Goal: Check status: Check status

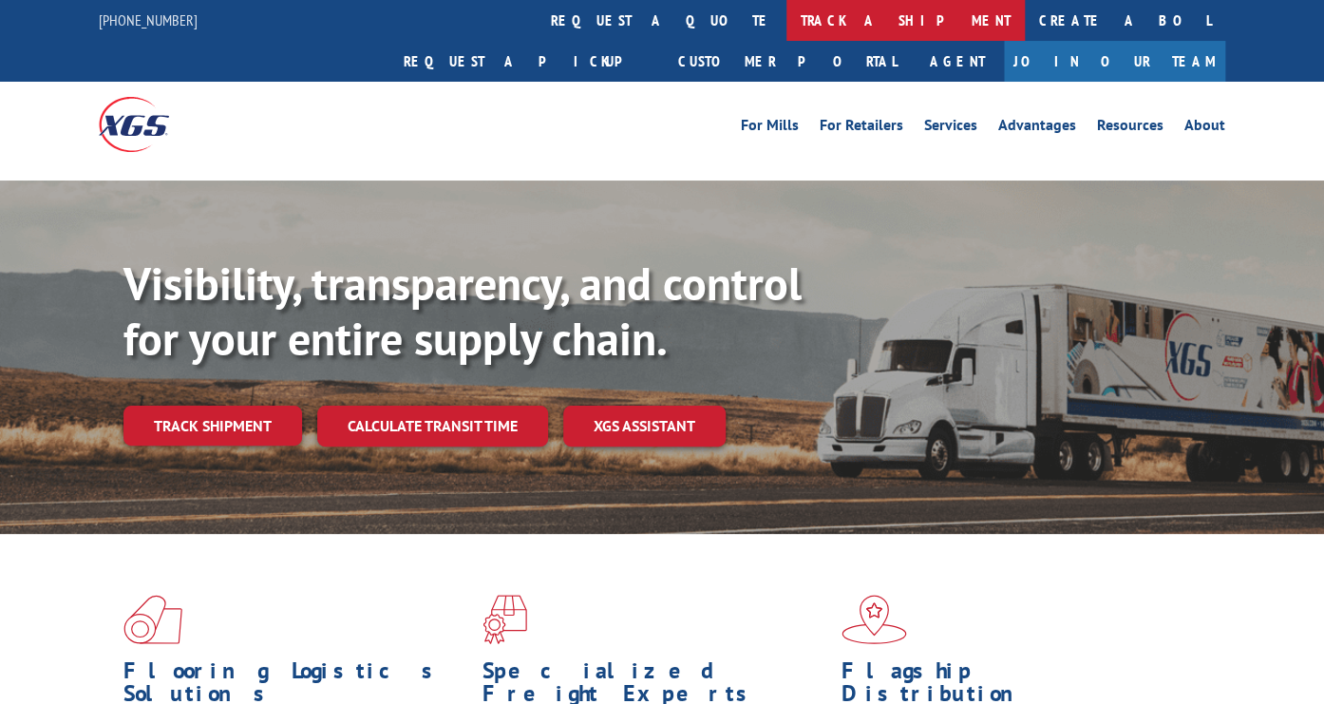
click at [786, 18] on link "track a shipment" at bounding box center [905, 20] width 238 height 41
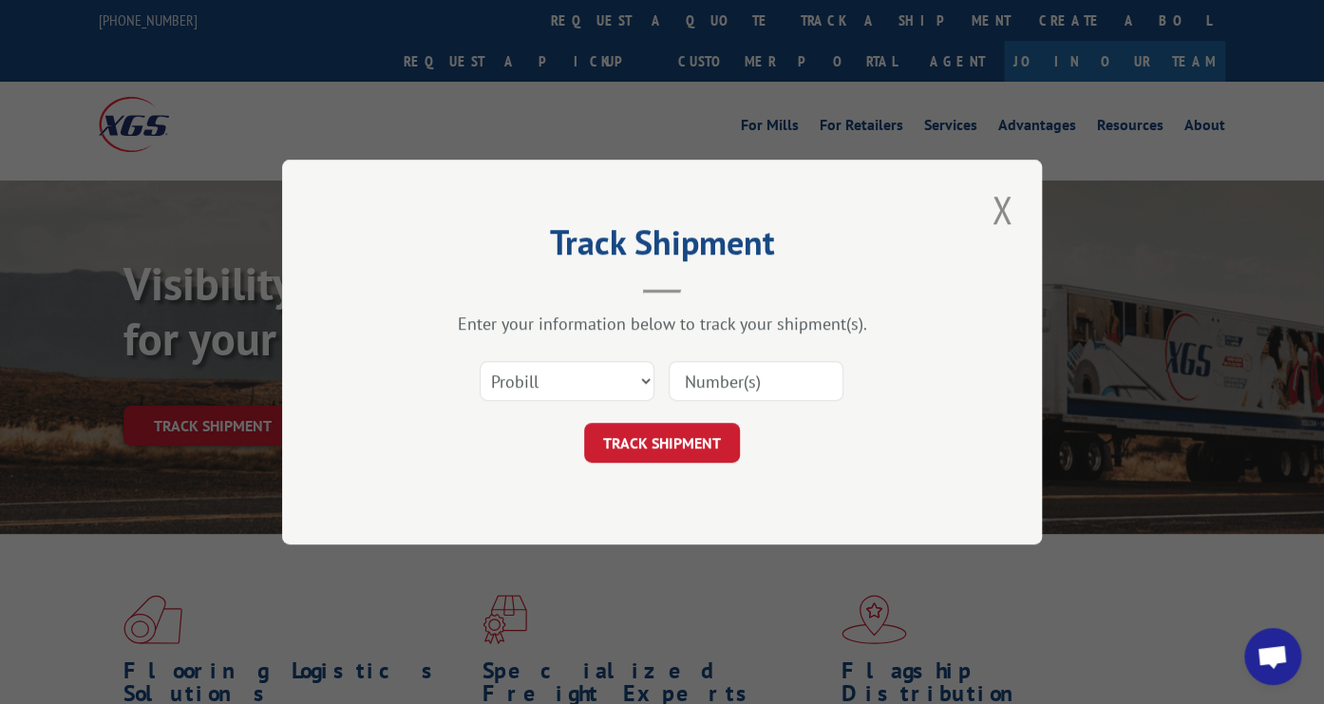
click at [720, 383] on input at bounding box center [756, 381] width 175 height 40
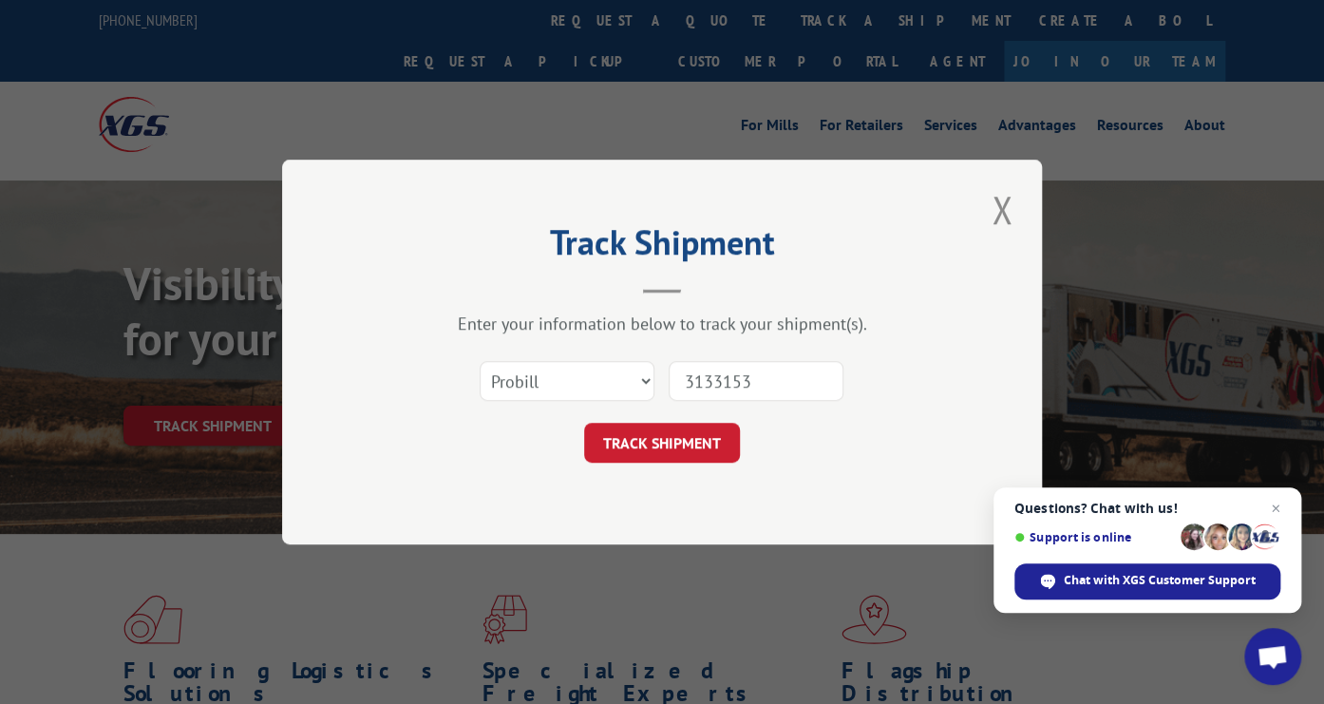
type input "31331535"
click button "TRACK SHIPMENT" at bounding box center [662, 443] width 156 height 40
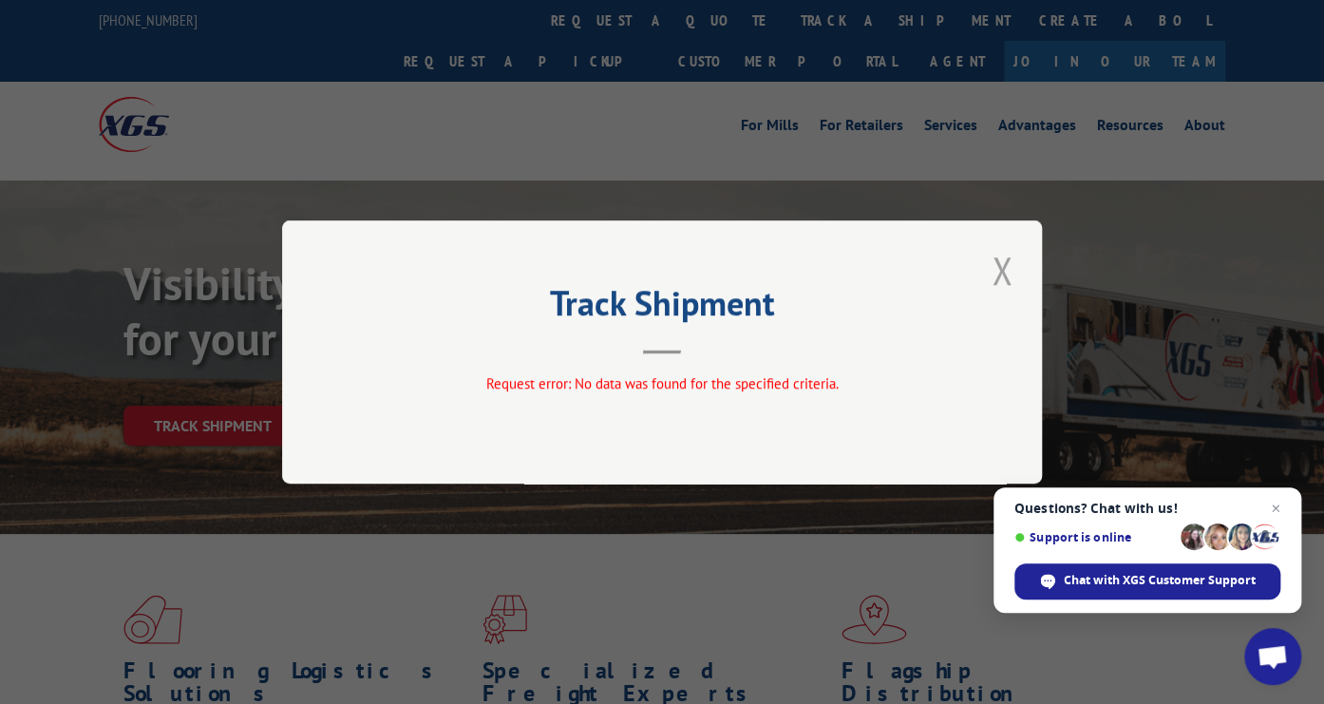
click at [1000, 274] on button "Close modal" at bounding box center [1002, 270] width 32 height 52
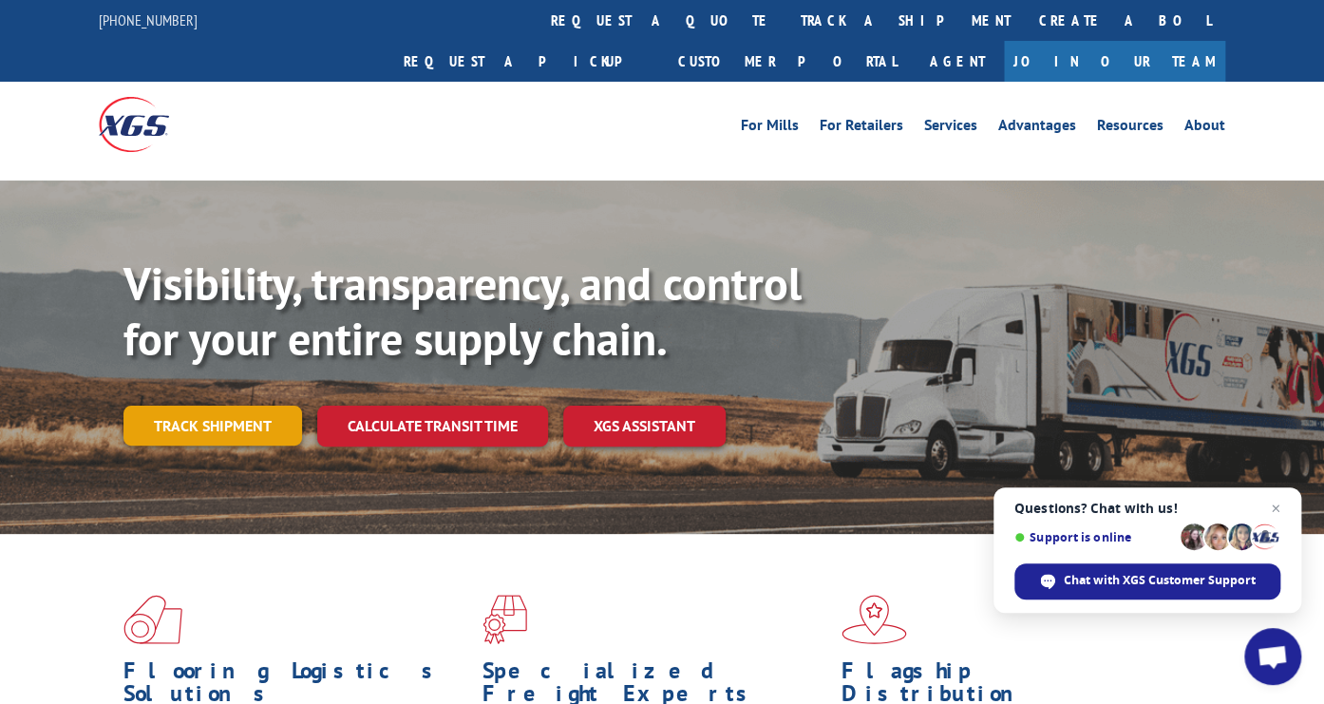
click at [212, 406] on link "Track shipment" at bounding box center [212, 426] width 179 height 40
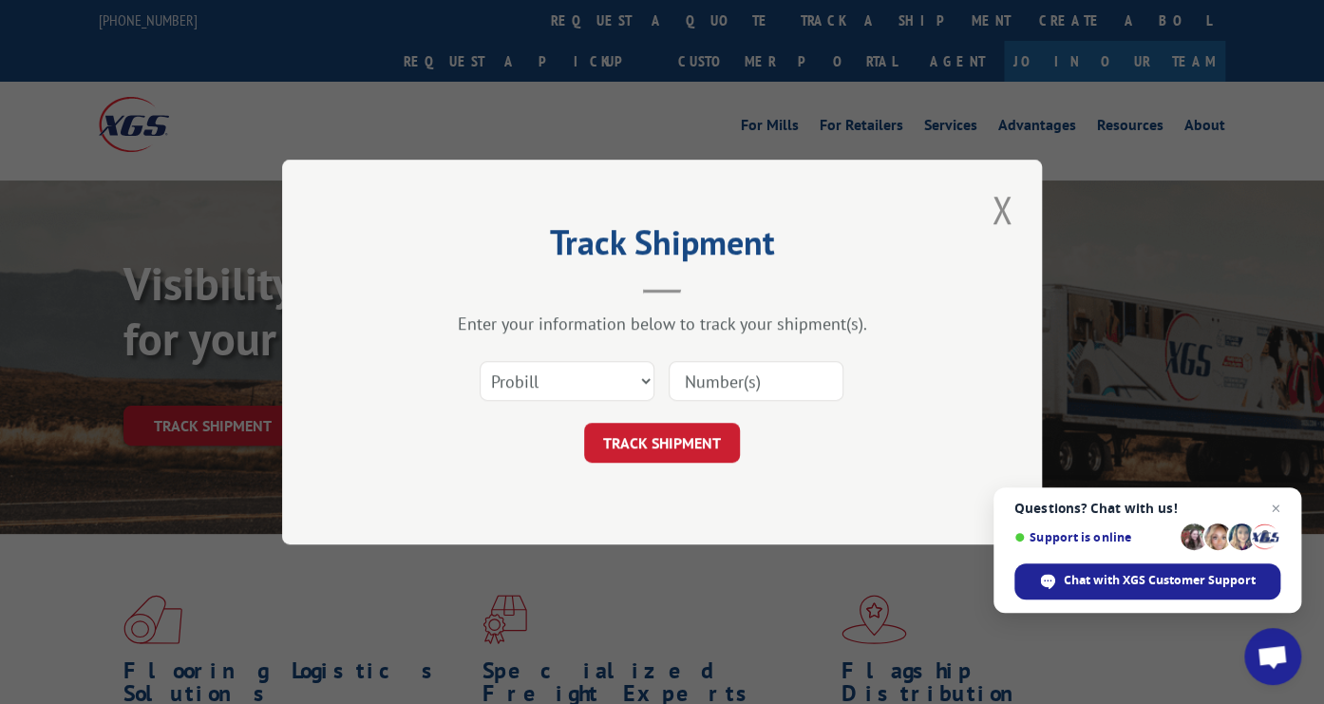
click at [718, 386] on input at bounding box center [756, 381] width 175 height 40
type input "17538671"
click at [671, 438] on button "TRACK SHIPMENT" at bounding box center [662, 443] width 156 height 40
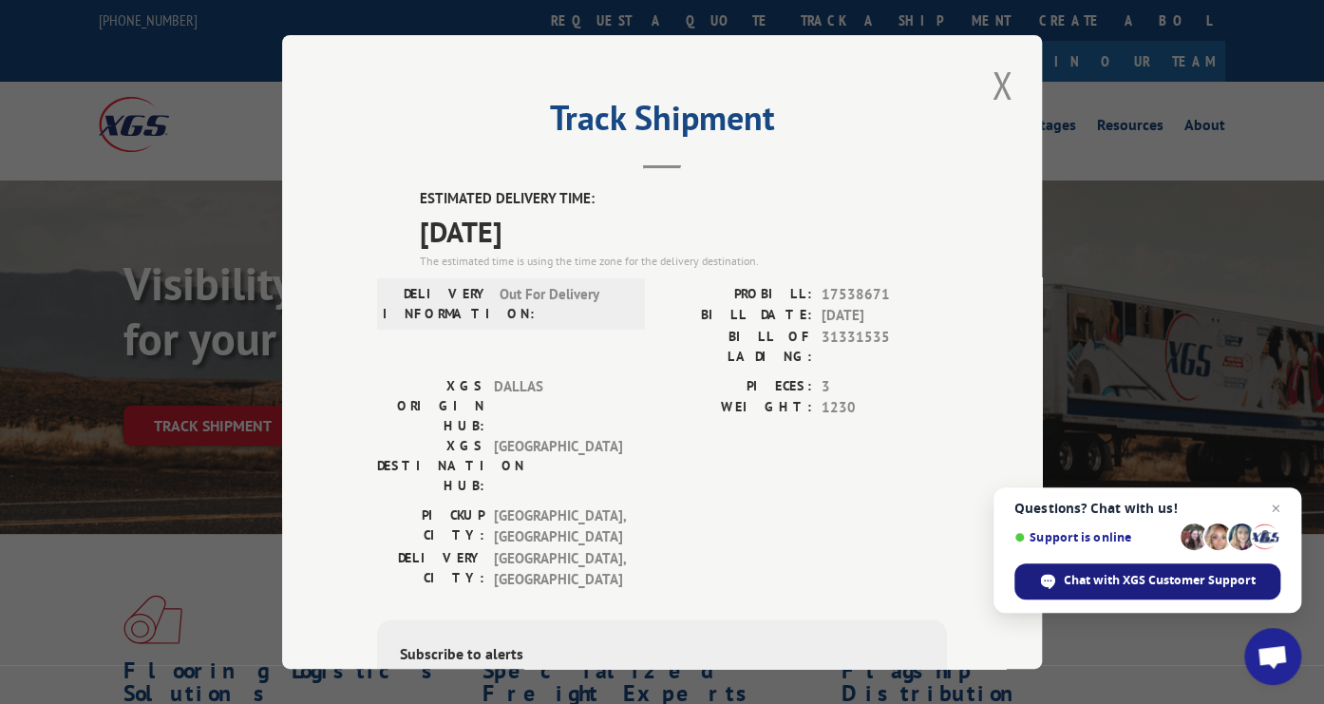
click at [1168, 575] on span "Chat with XGS Customer Support" at bounding box center [1160, 580] width 192 height 17
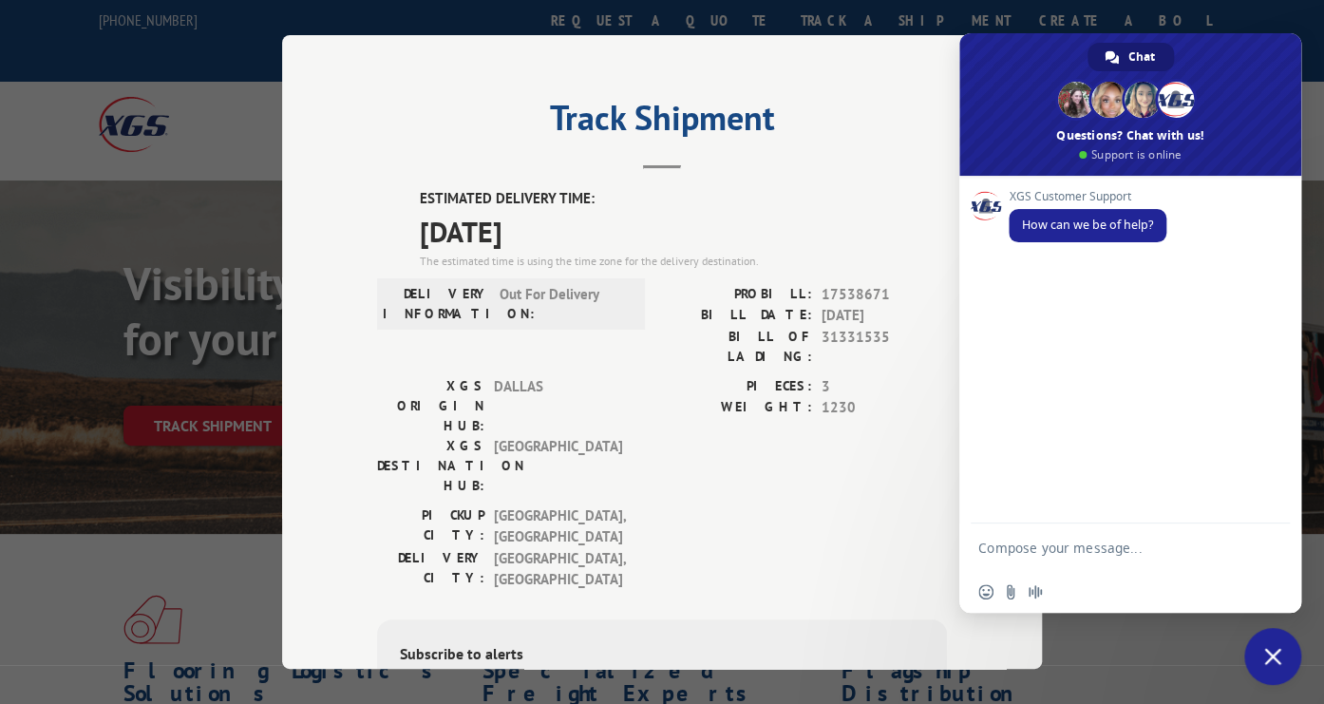
click at [1037, 551] on textarea "Compose your message..." at bounding box center [1111, 546] width 266 height 47
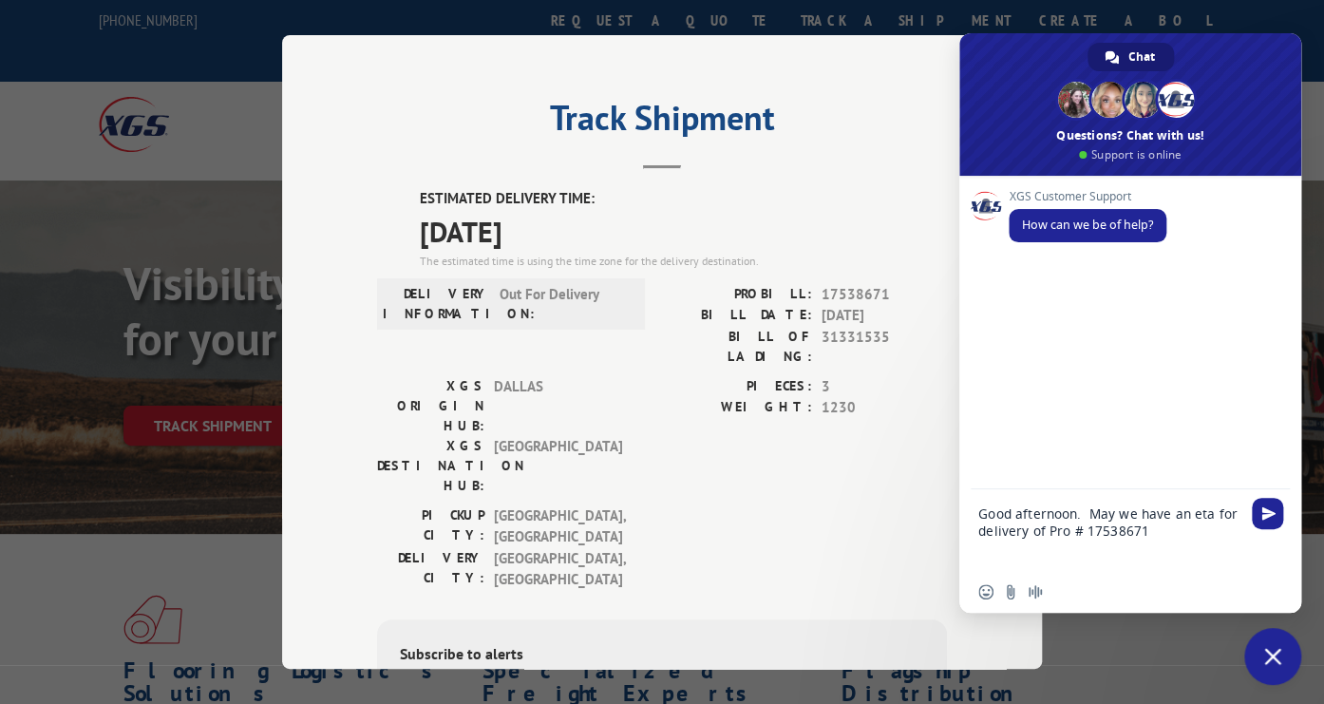
type textarea "Good afternoon. May we have an eta for delivery of Pro # 17538671?"
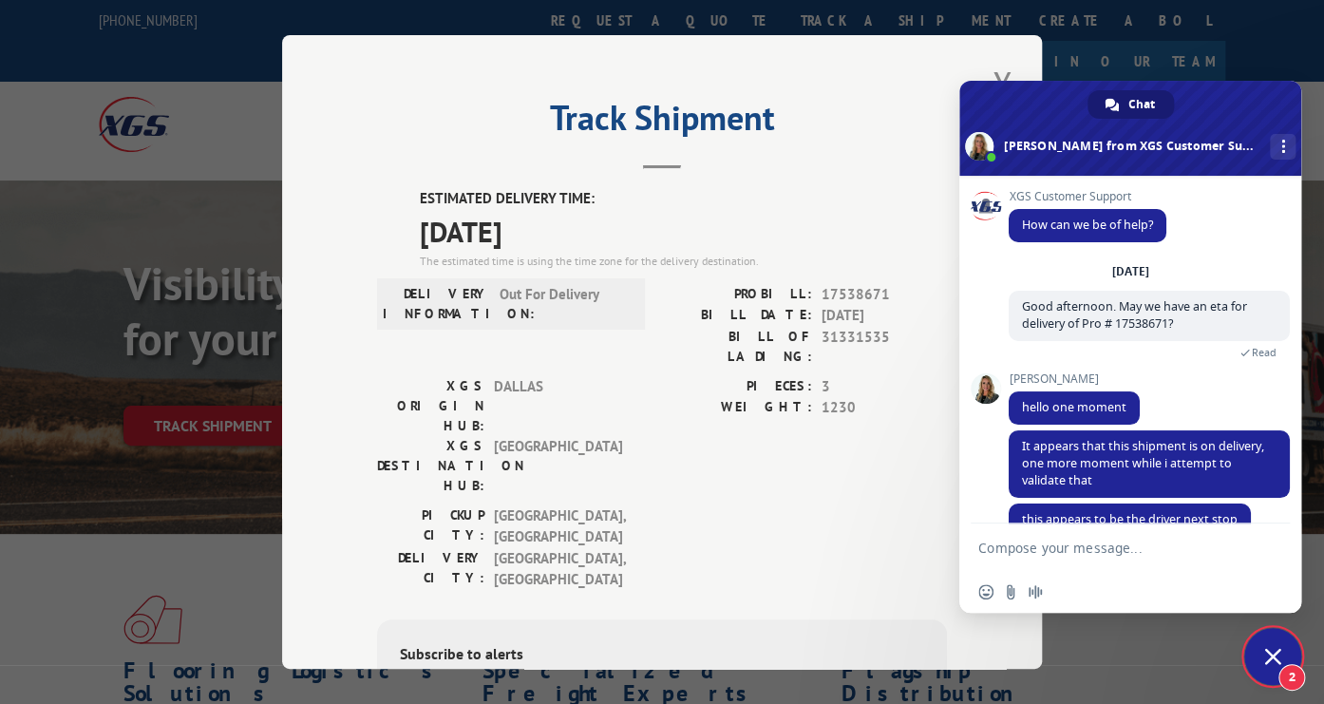
scroll to position [39, 0]
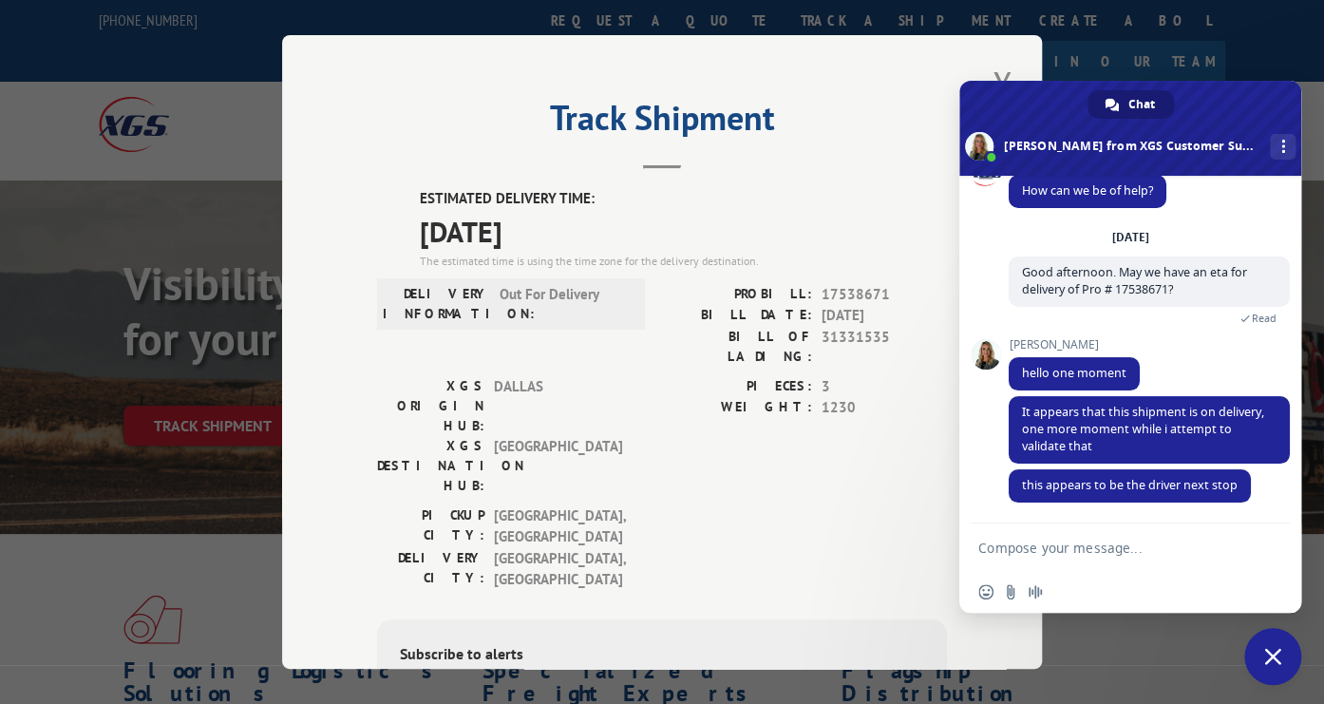
click at [1094, 562] on textarea "Compose your message..." at bounding box center [1111, 546] width 266 height 47
type textarea "Thank you"
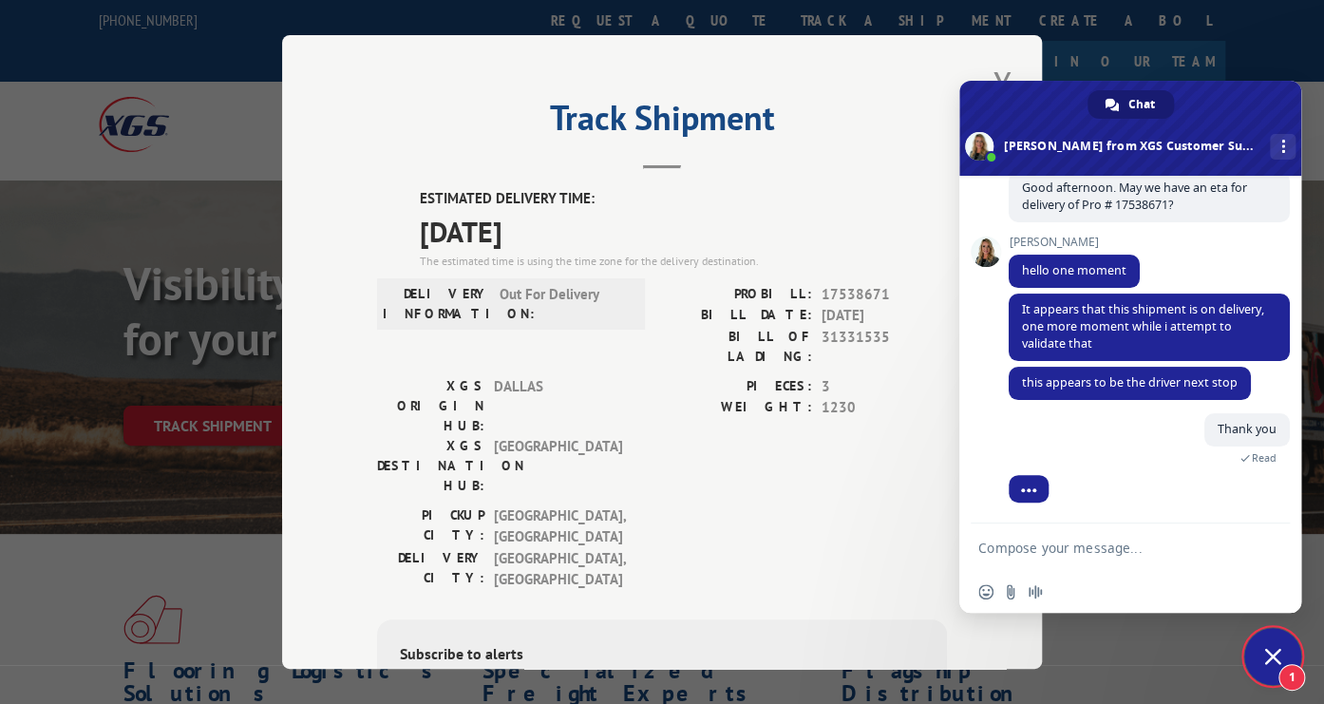
scroll to position [153, 0]
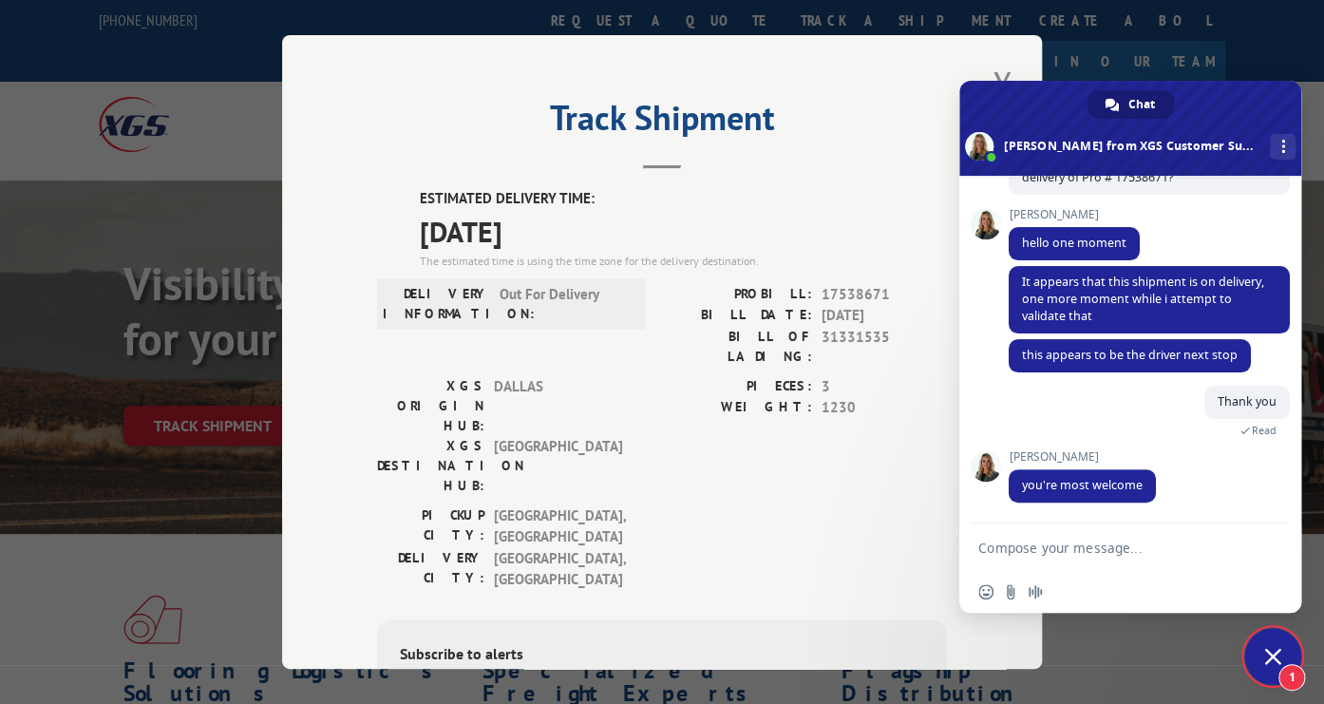
drag, startPoint x: 862, startPoint y: 109, endPoint x: 841, endPoint y: 88, distance: 29.5
click at [860, 108] on h2 "Track Shipment" at bounding box center [662, 122] width 570 height 36
click at [1270, 142] on link "More channels" at bounding box center [1283, 147] width 26 height 26
click at [851, 145] on header "Track Shipment" at bounding box center [662, 136] width 570 height 65
click at [1263, 639] on span "Close chat" at bounding box center [1272, 656] width 57 height 57
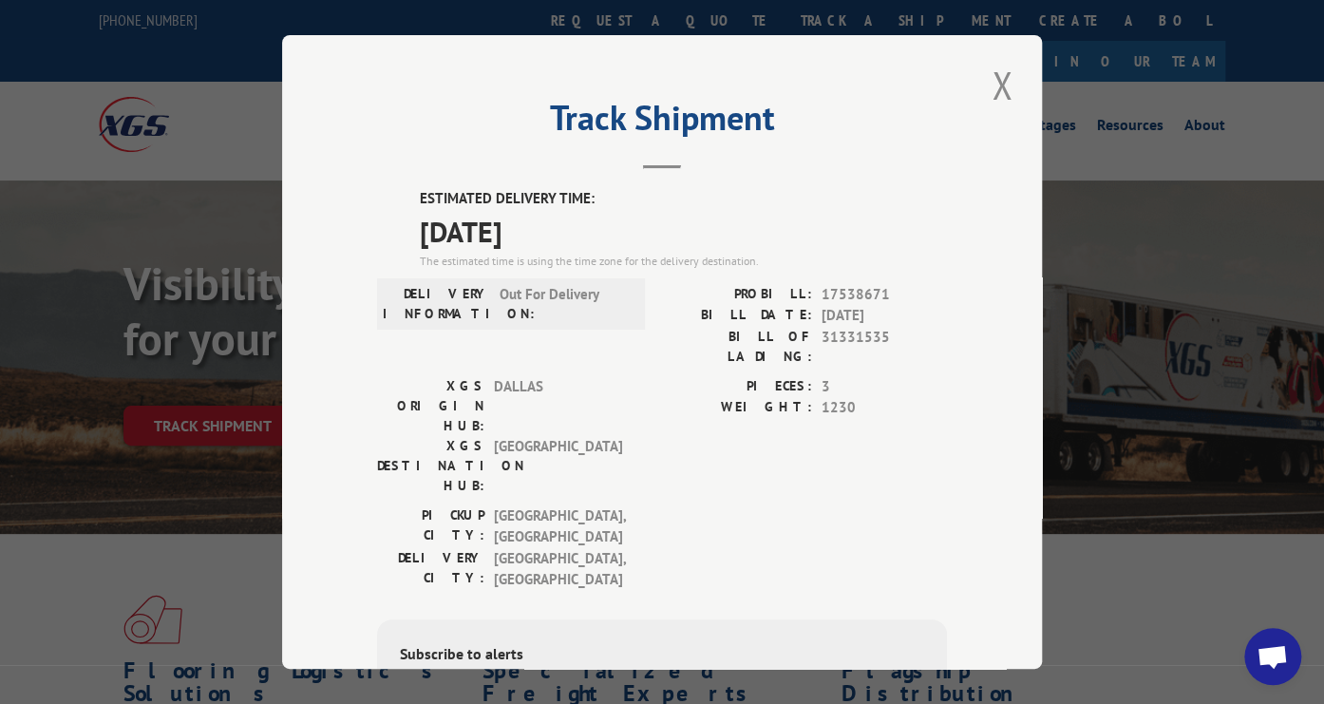
click at [915, 243] on span "[DATE]" at bounding box center [683, 231] width 527 height 43
click at [1004, 84] on button "Close modal" at bounding box center [1002, 85] width 32 height 52
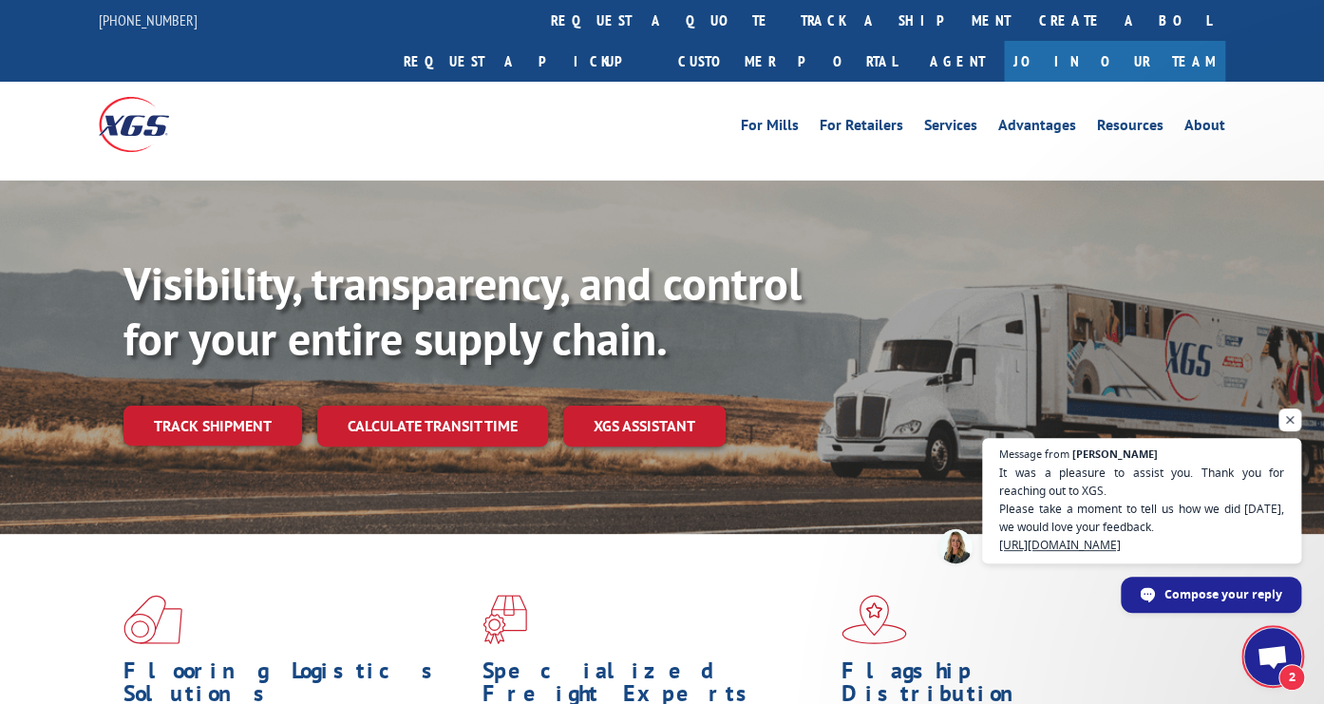
scroll to position [154, 0]
click at [1200, 264] on div "Visibility, transparency, and control for your entire supply chain. Track shipm…" at bounding box center [723, 388] width 1201 height 265
